Goal: Information Seeking & Learning: Learn about a topic

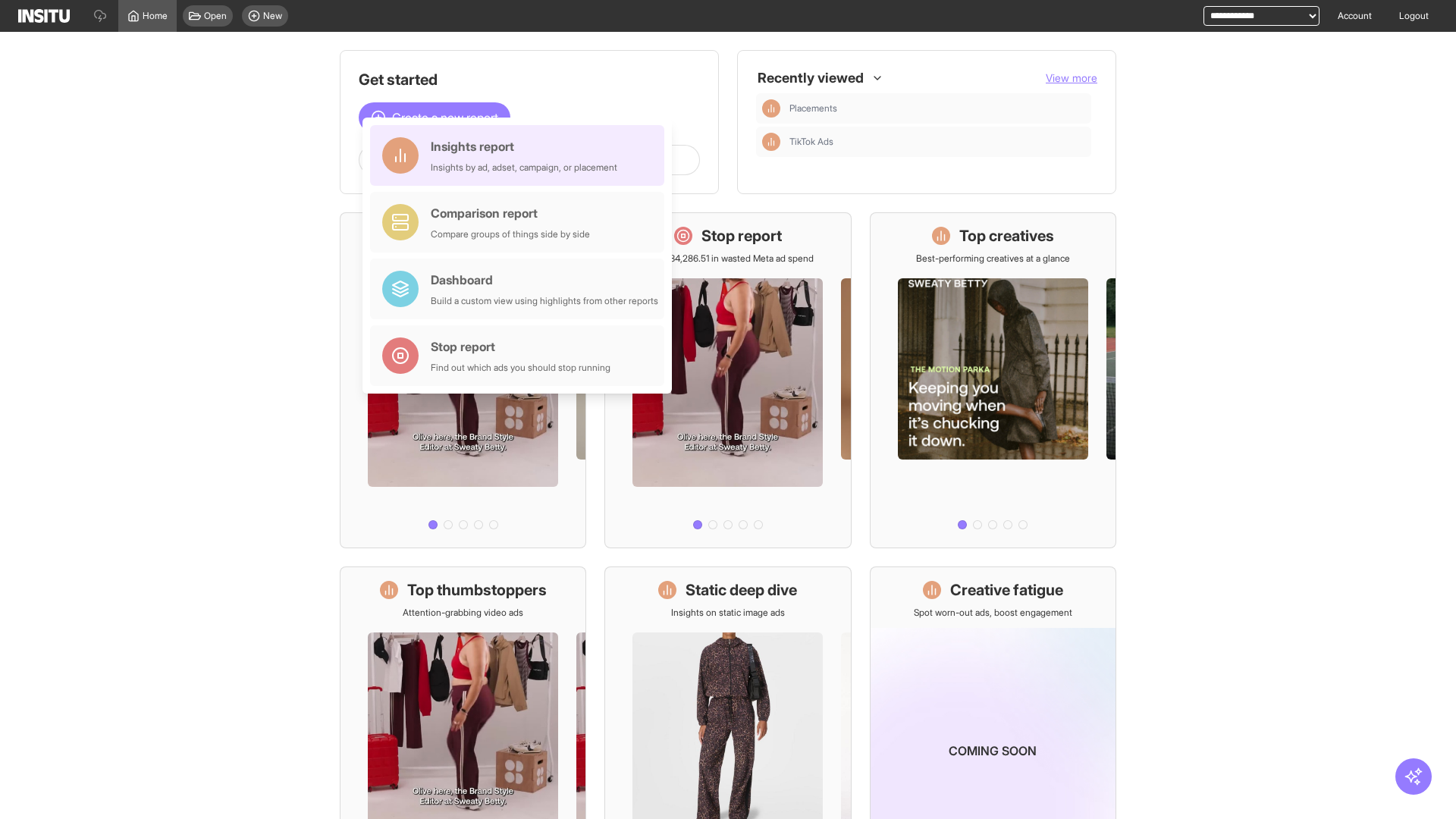
click at [521, 155] on div "Insights report Insights by ad, adset, campaign, or placement" at bounding box center [524, 155] width 187 height 36
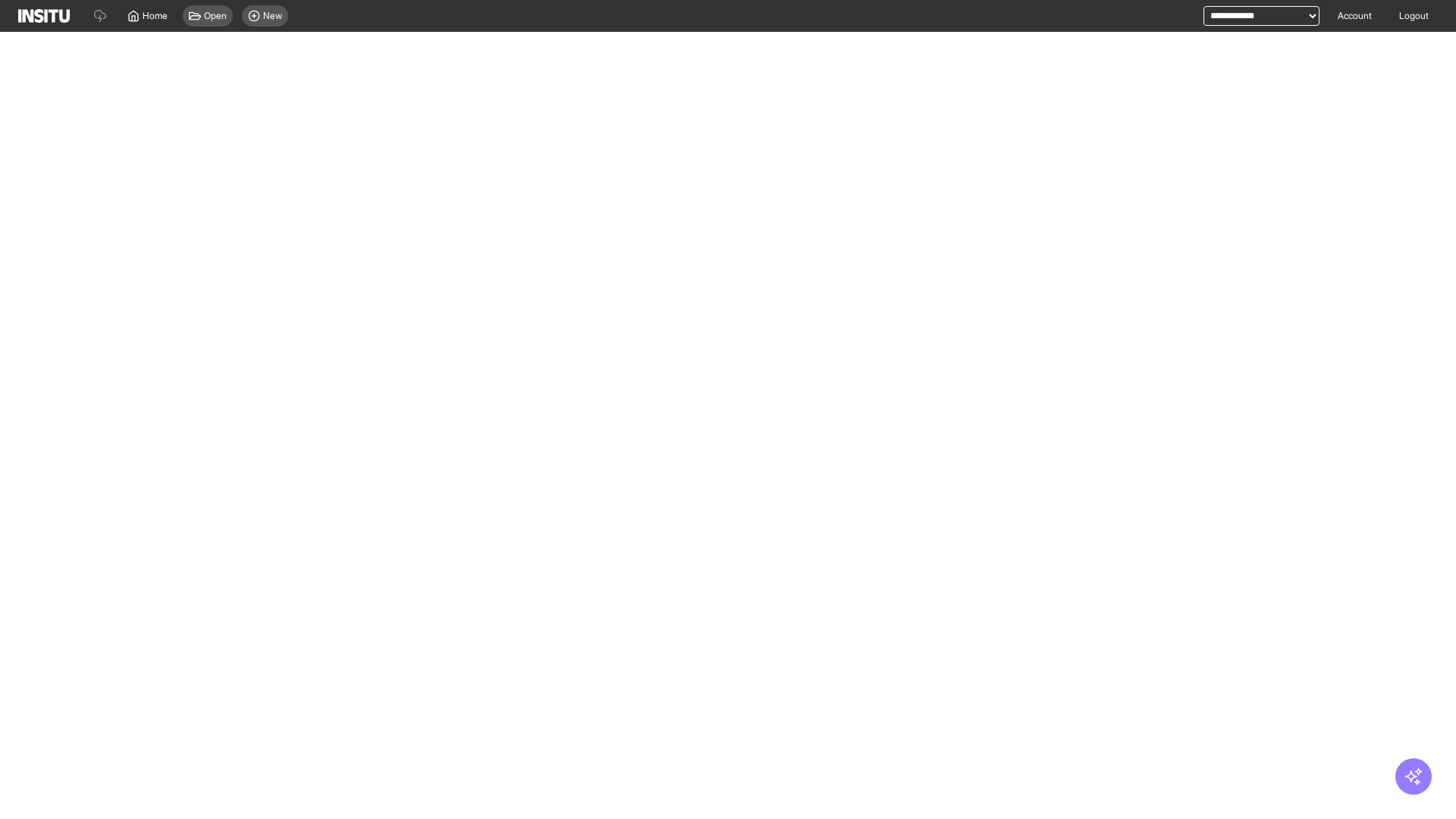
select select "**"
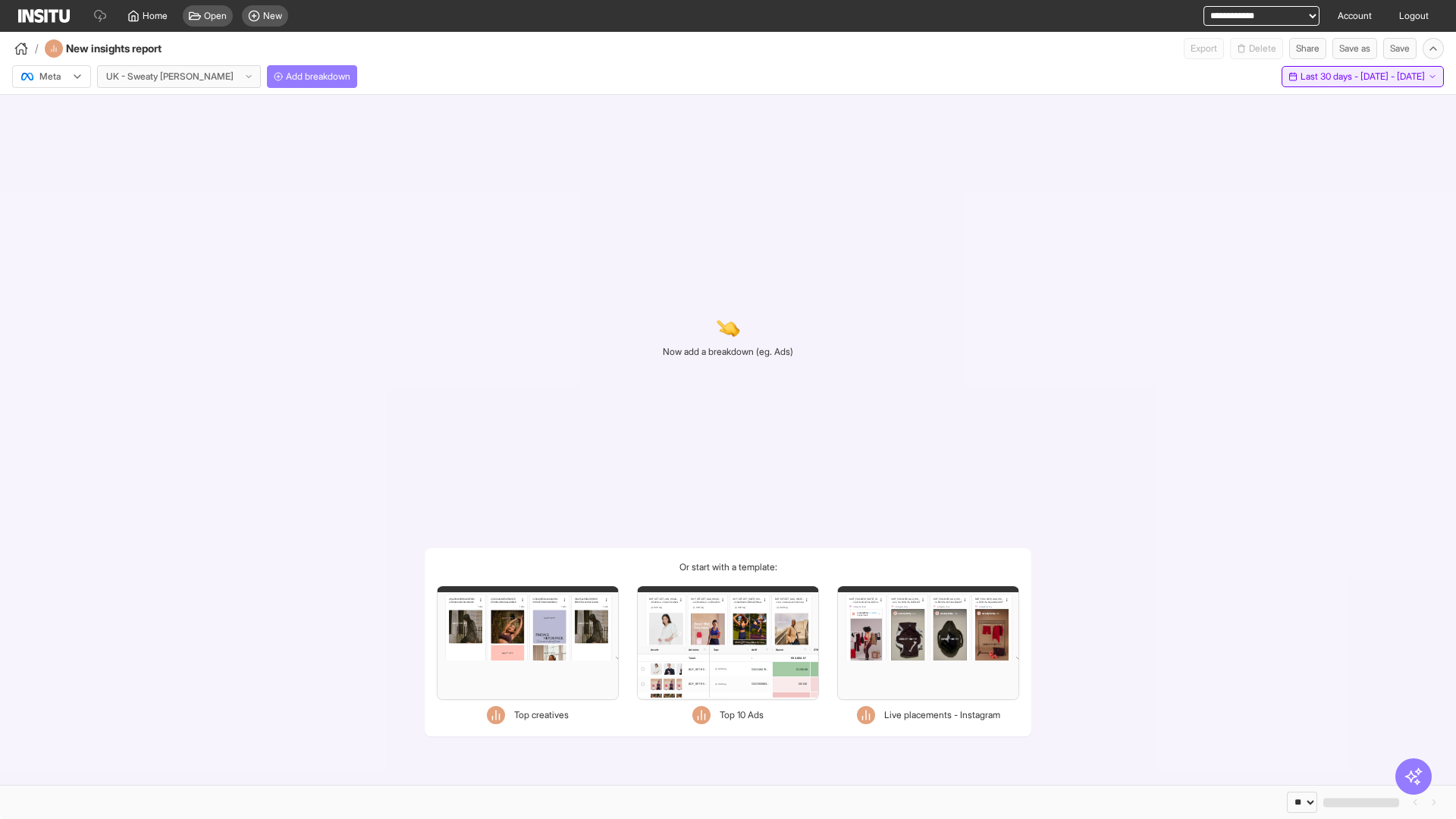
click at [1340, 77] on span "Last 30 days - [DATE] - [DATE]" at bounding box center [1363, 76] width 124 height 12
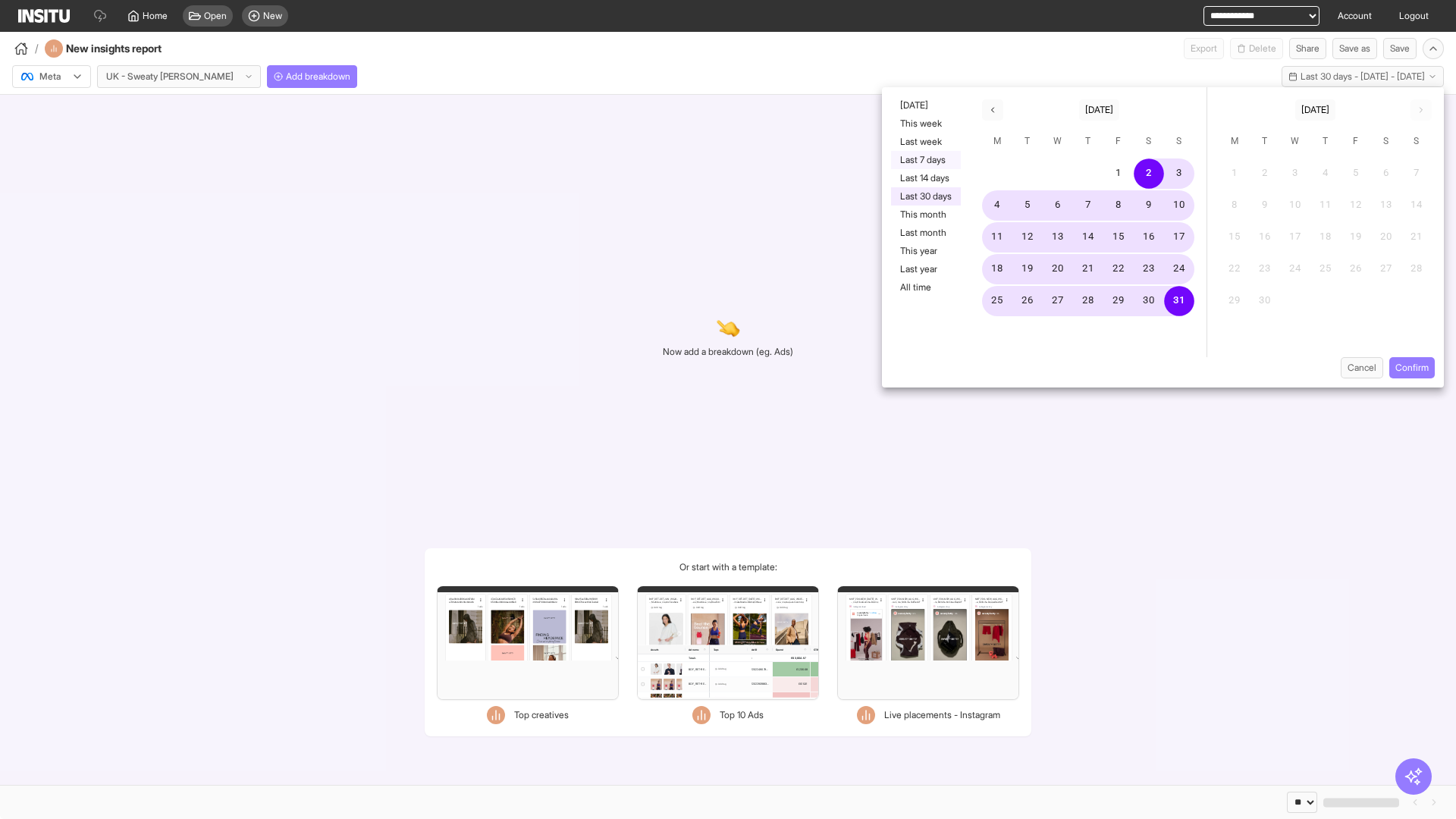
click at [925, 160] on button "Last 7 days" at bounding box center [926, 160] width 69 height 19
